Goal: Task Accomplishment & Management: Manage account settings

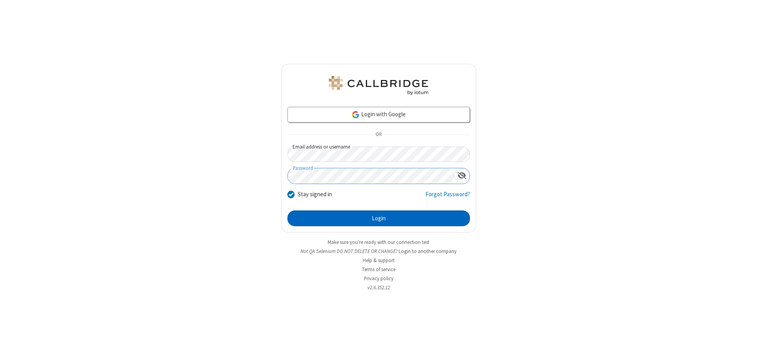
click at [378, 218] on button "Login" at bounding box center [378, 218] width 182 height 16
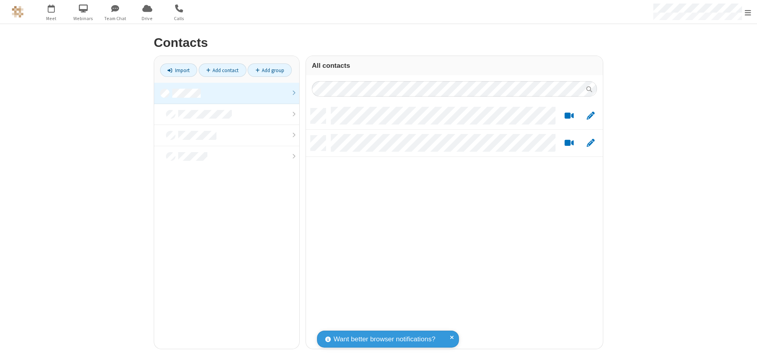
click at [227, 93] on link at bounding box center [226, 93] width 145 height 21
click at [222, 70] on link "Add contact" at bounding box center [223, 69] width 48 height 13
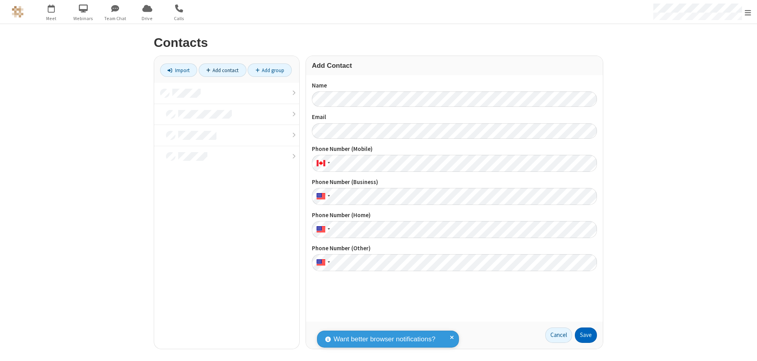
click at [586, 335] on button "Save" at bounding box center [586, 336] width 22 height 16
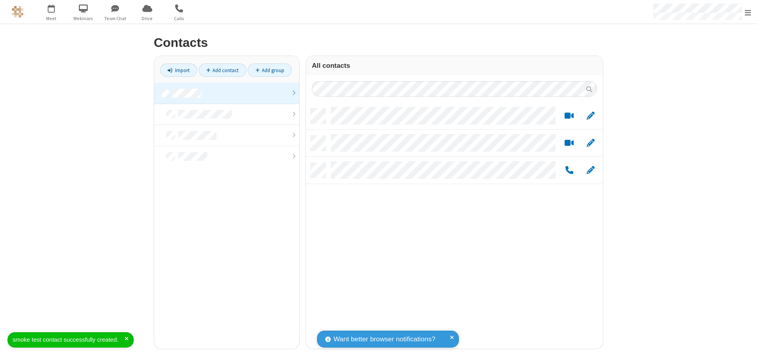
scroll to position [240, 291]
